Goal: Navigation & Orientation: Understand site structure

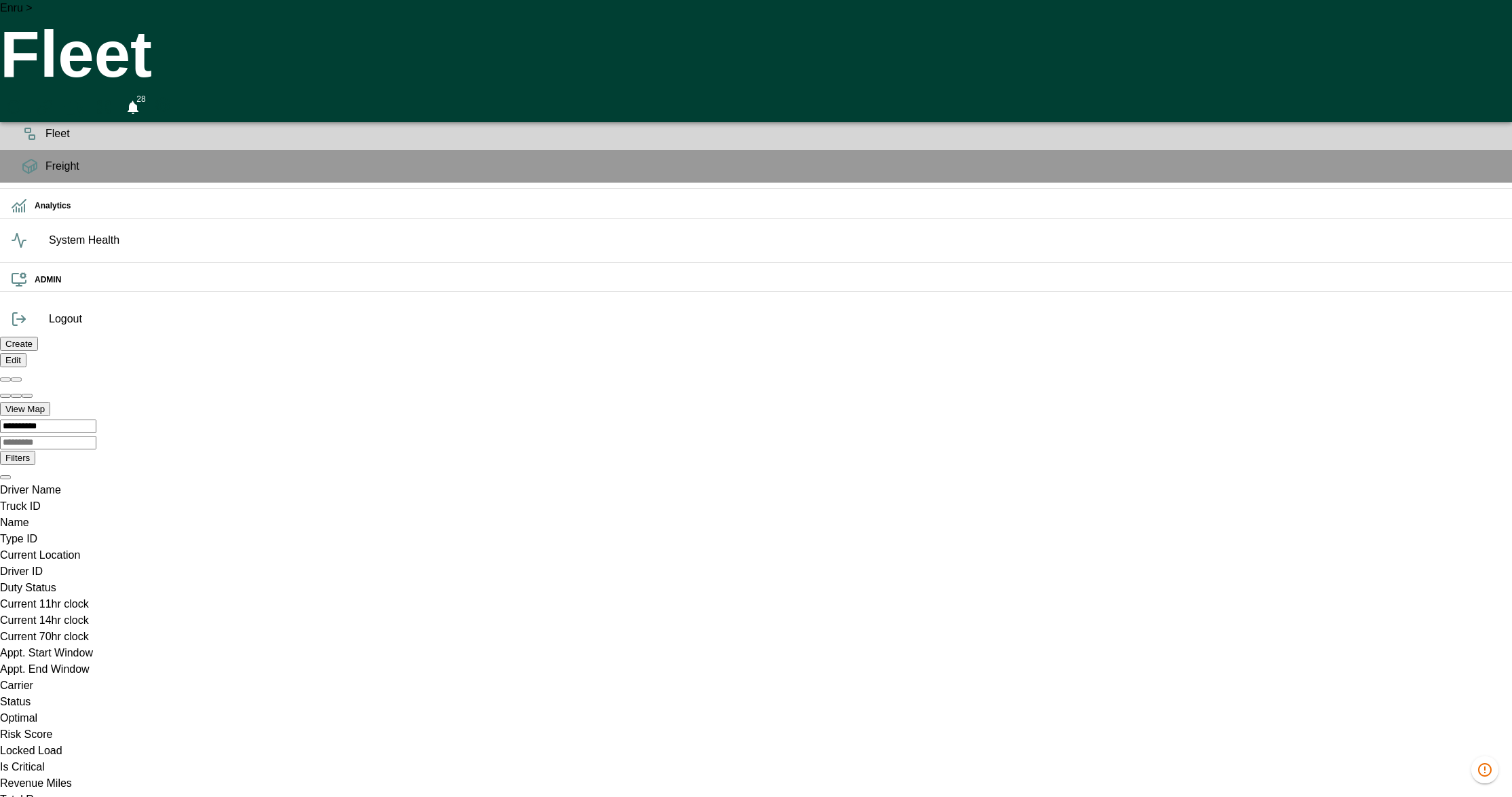
scroll to position [0, 964613]
